Goal: Transaction & Acquisition: Obtain resource

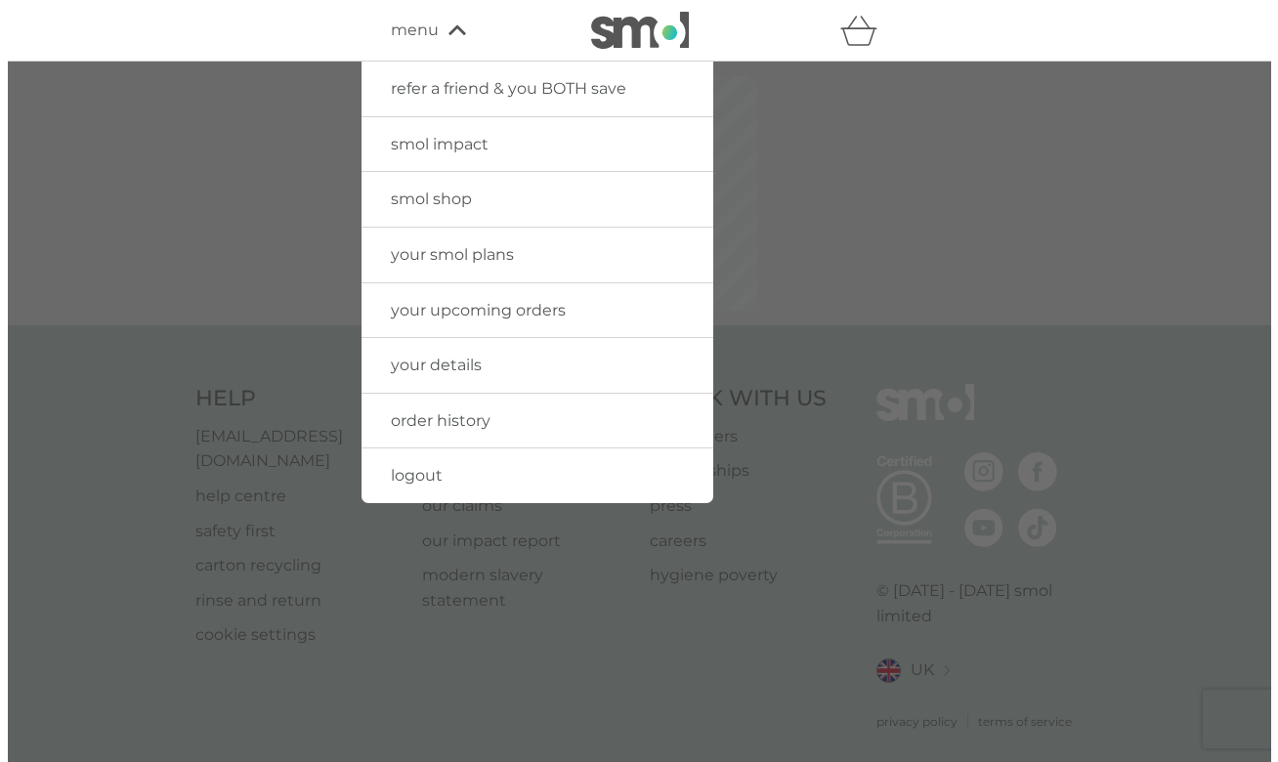
scroll to position [2, 0]
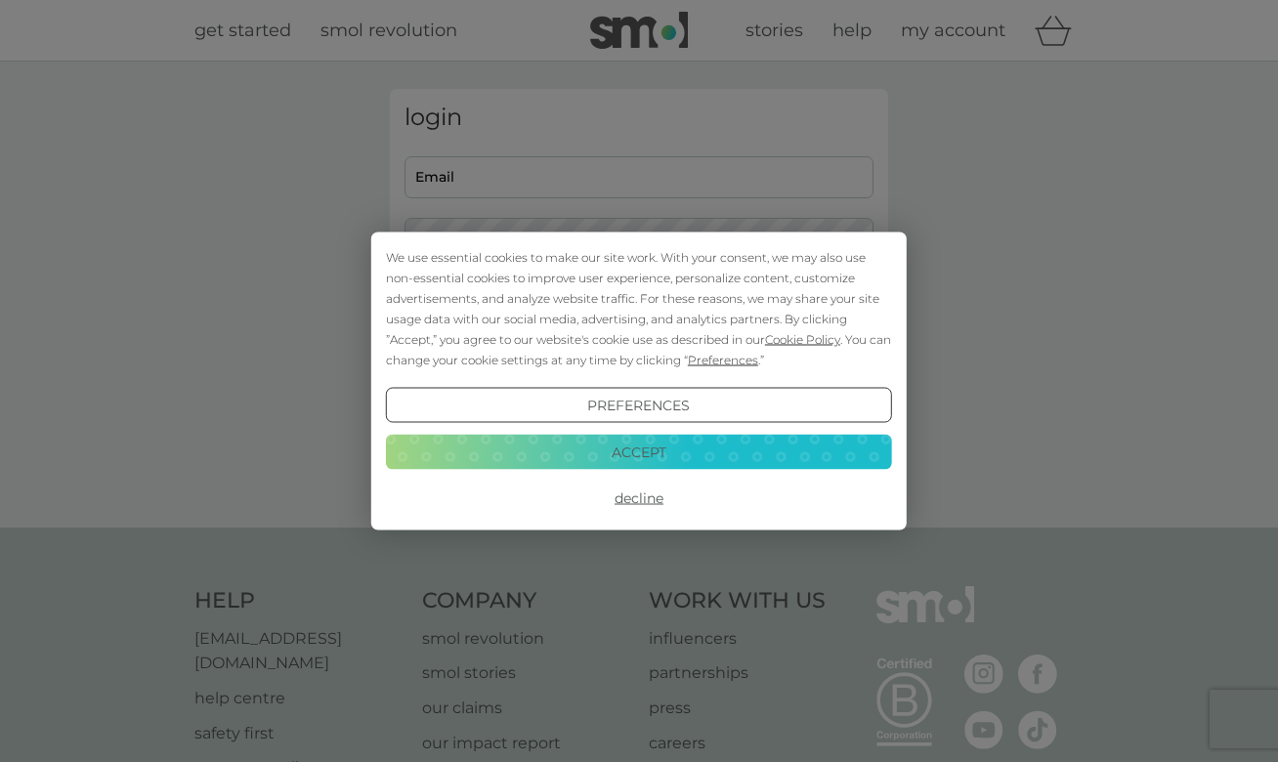
click at [663, 408] on button "Preferences" at bounding box center [639, 405] width 506 height 35
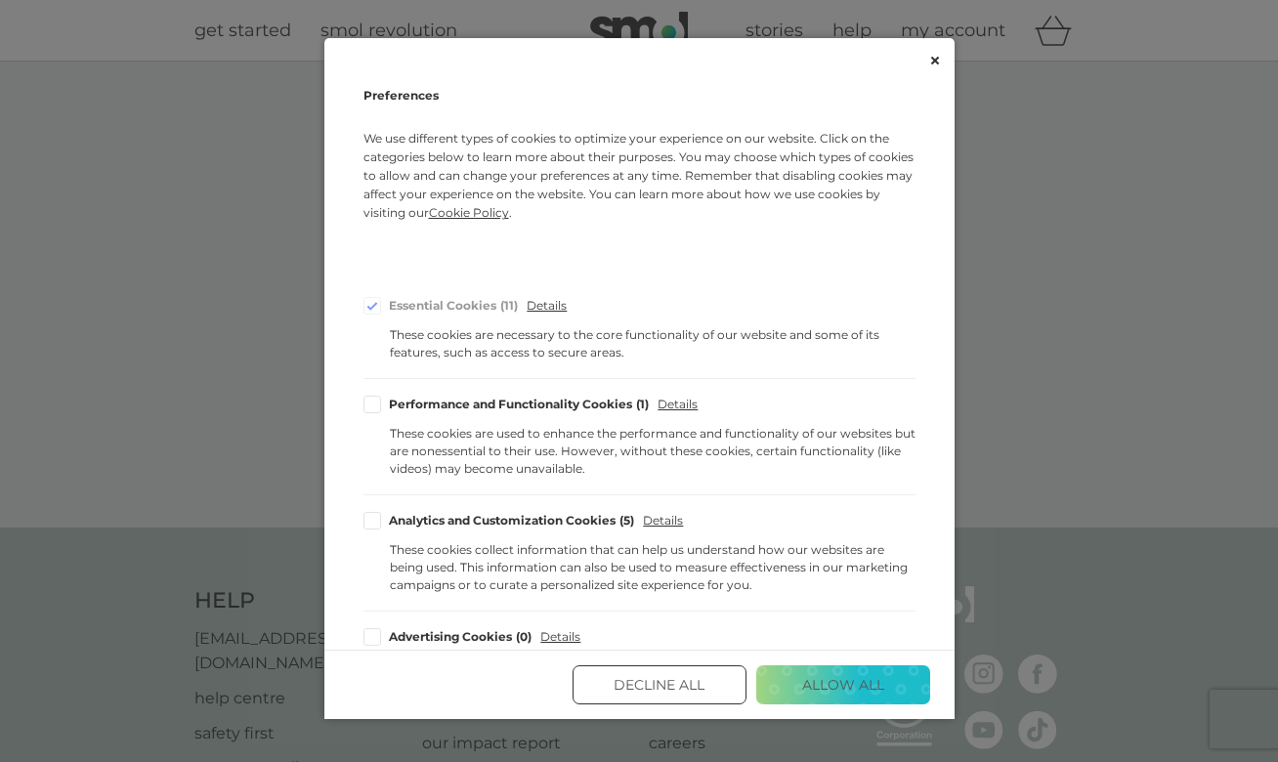
click at [655, 697] on button "Decline All" at bounding box center [660, 684] width 174 height 39
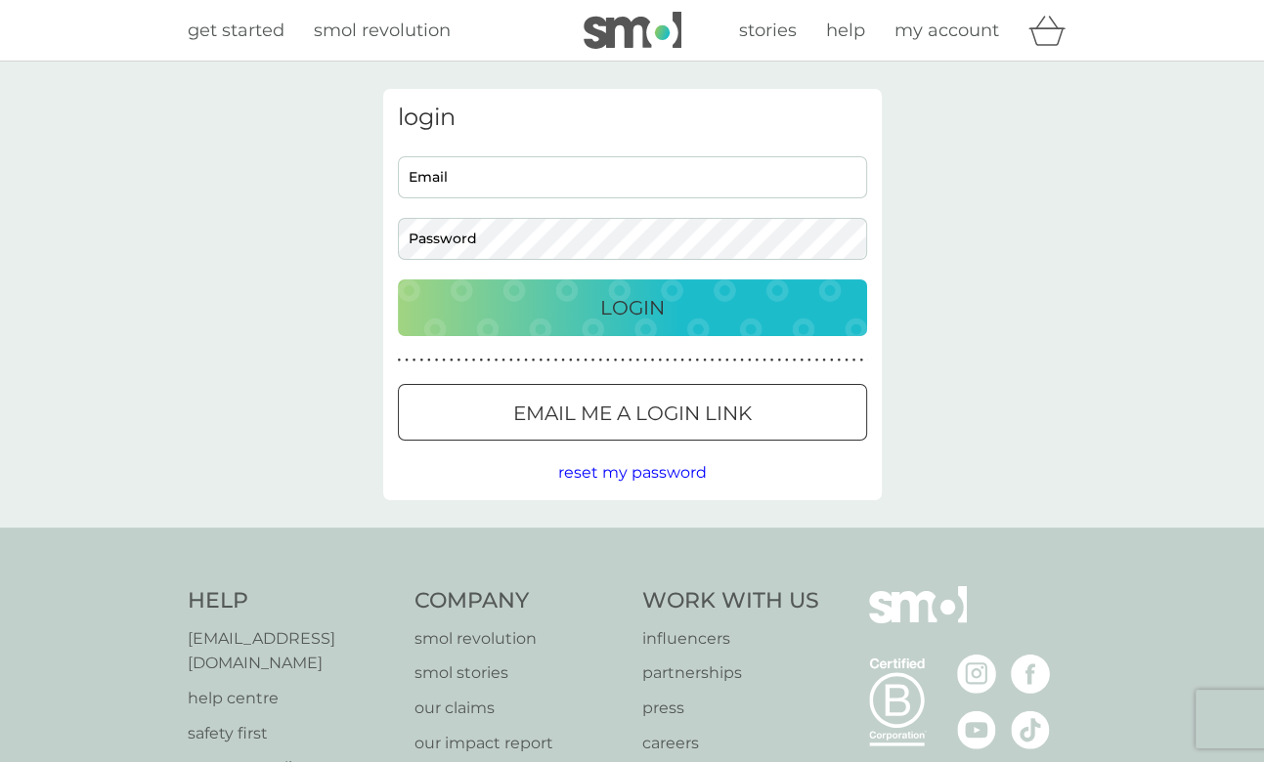
drag, startPoint x: 979, startPoint y: 165, endPoint x: 930, endPoint y: 134, distance: 58.0
click at [973, 163] on div "login Email Password Login ● ● ● ● ● ● ● ● ● ● ● ● ● ● ● ● ● ● ● ● ● ● ● ● ● ● …" at bounding box center [632, 295] width 1264 height 466
click at [482, 171] on input "Email" at bounding box center [632, 177] width 469 height 42
type input "[EMAIL_ADDRESS][DOMAIN_NAME]"
click at [549, 293] on div "Login" at bounding box center [632, 307] width 430 height 31
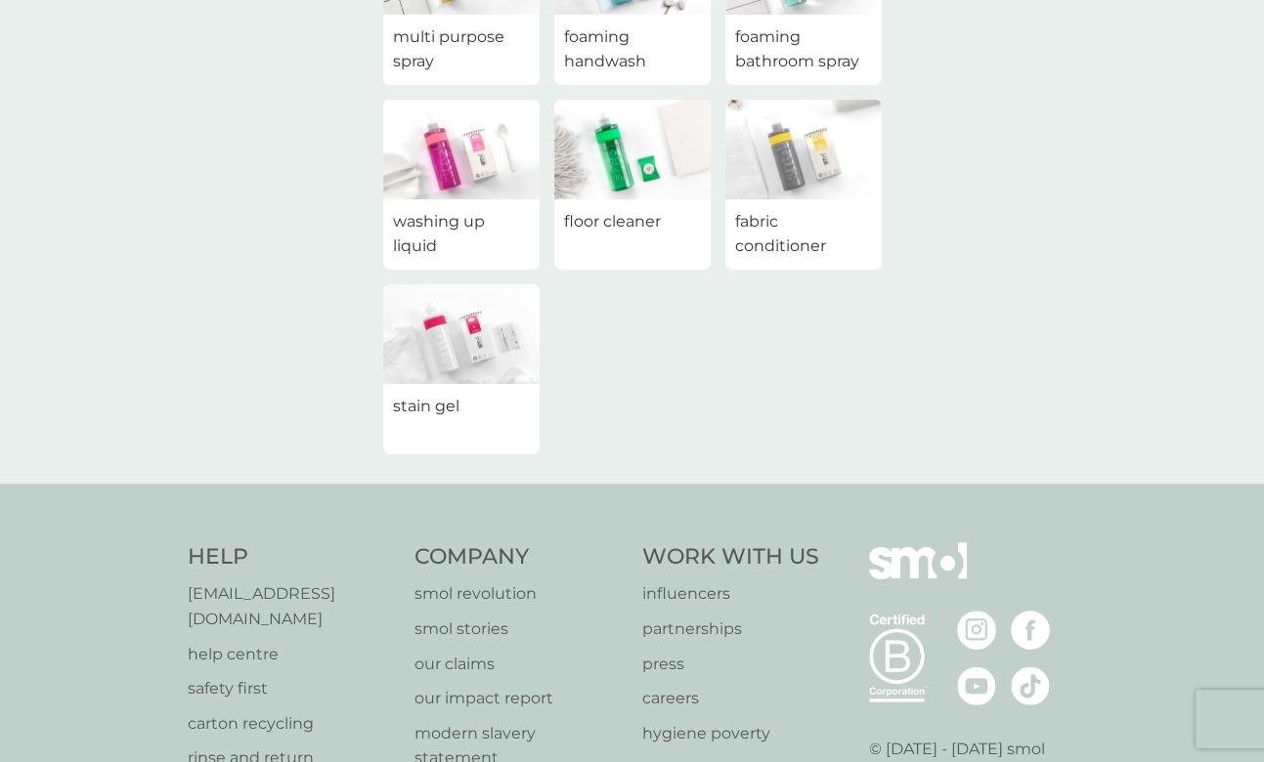
scroll to position [98, 0]
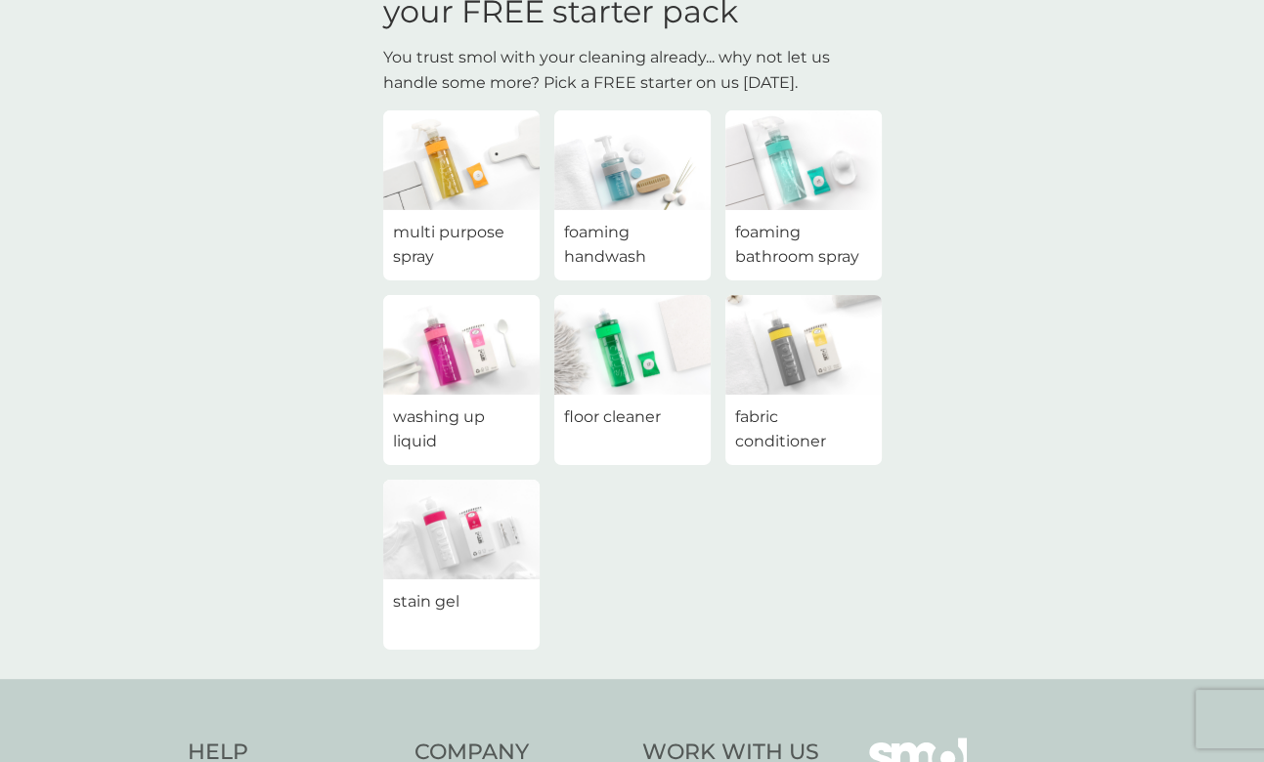
click at [446, 143] on img at bounding box center [461, 160] width 156 height 100
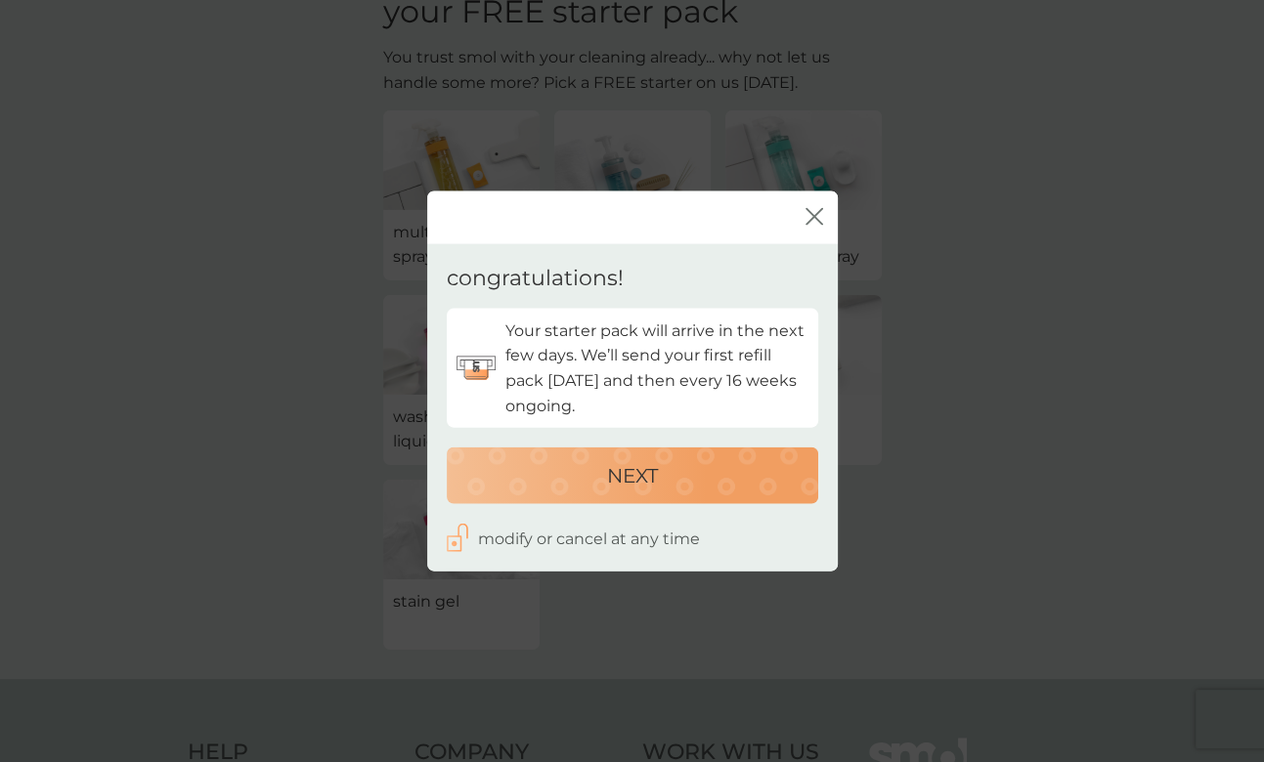
click at [803, 208] on div "close" at bounding box center [632, 218] width 410 height 53
click at [821, 212] on icon "close" at bounding box center [814, 216] width 18 height 18
